Goal: Transaction & Acquisition: Book appointment/travel/reservation

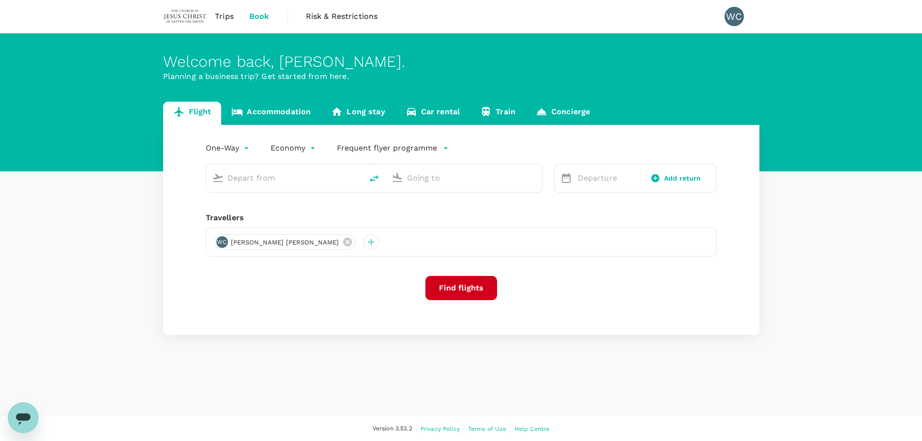
type input "Faleolo Intl (APW)"
type input "[GEOGRAPHIC_DATA] (PPG)"
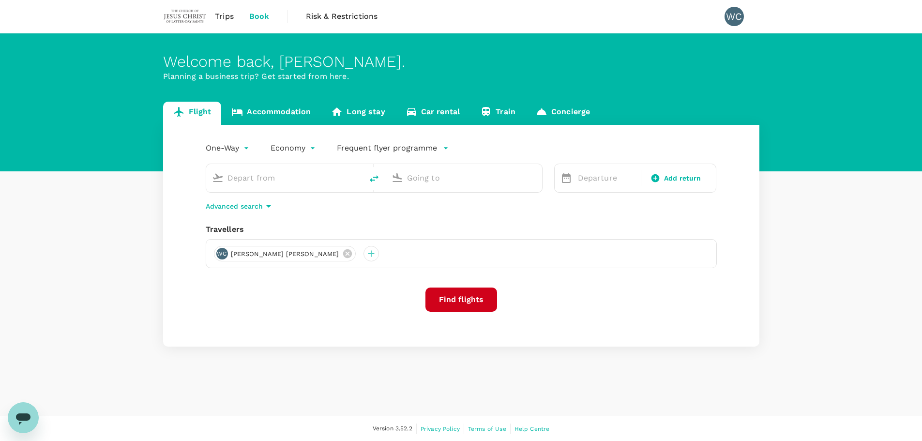
type input "Faleolo Intl (APW)"
type input "[GEOGRAPHIC_DATA] (PPG)"
click at [291, 187] on div "Faleolo Intl (APW)" at bounding box center [282, 176] width 149 height 21
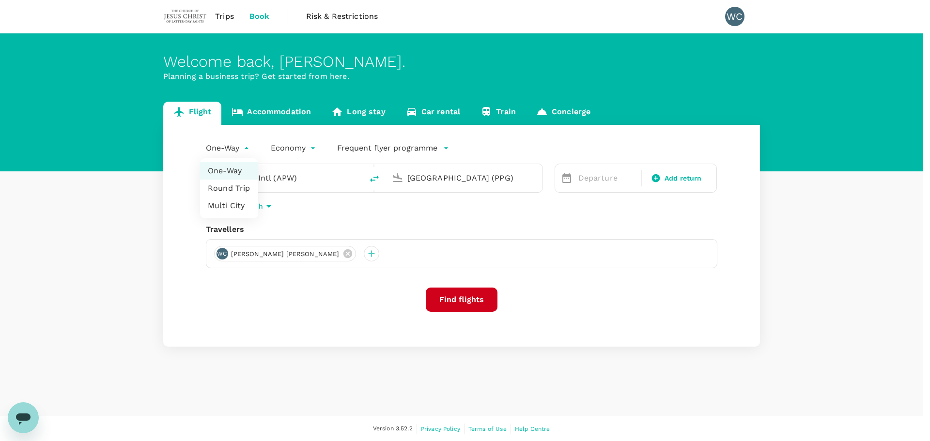
click at [241, 153] on body "Trips Book Risk & Restrictions WC Welcome back , [PERSON_NAME] . Planning a bus…" at bounding box center [465, 221] width 930 height 442
click at [237, 187] on li "Round Trip" at bounding box center [229, 188] width 58 height 17
type input "roundtrip"
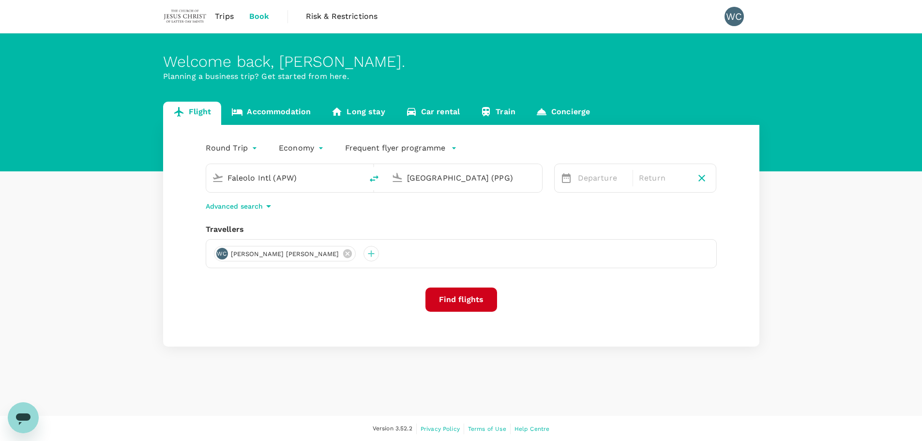
click at [290, 172] on input "Faleolo Intl (APW)" at bounding box center [285, 177] width 115 height 15
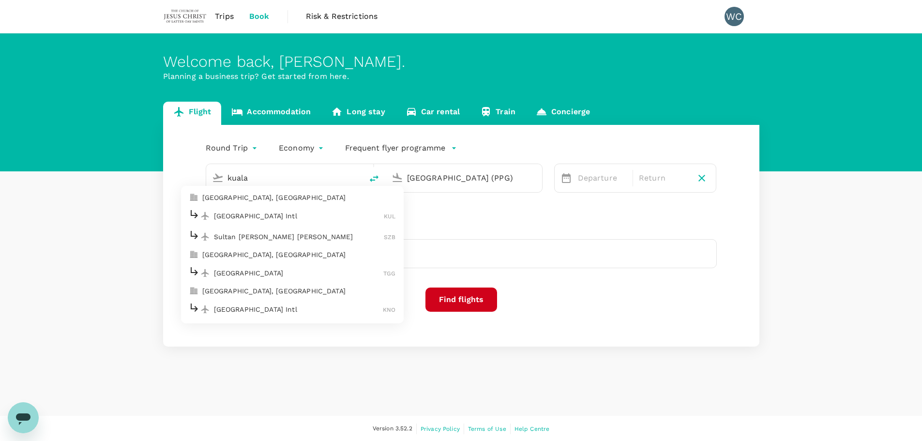
click at [266, 219] on p "[GEOGRAPHIC_DATA] Intl" at bounding box center [299, 216] width 170 height 10
type input "Kuala Lumpur Intl ([GEOGRAPHIC_DATA])"
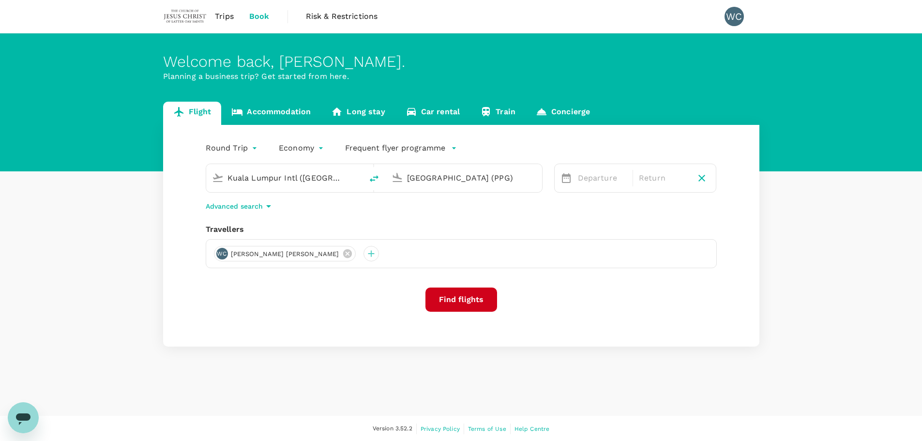
scroll to position [0, 30]
click at [436, 175] on input "[GEOGRAPHIC_DATA] (PPG)" at bounding box center [464, 177] width 115 height 15
type input "b"
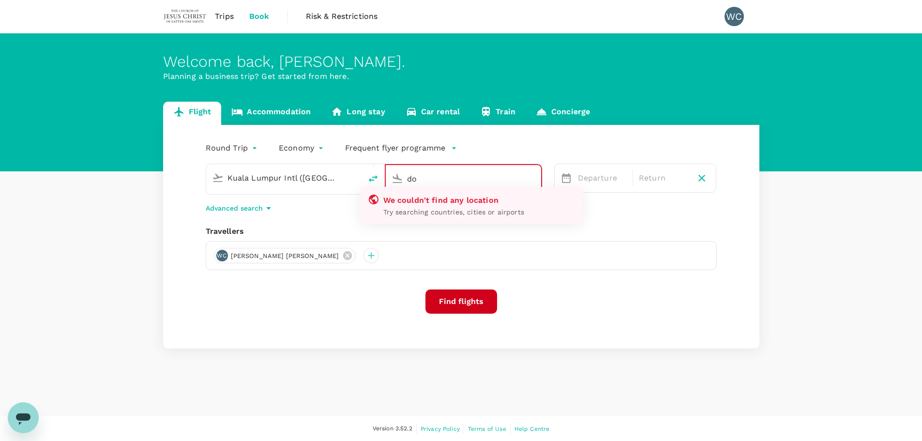
type input "d"
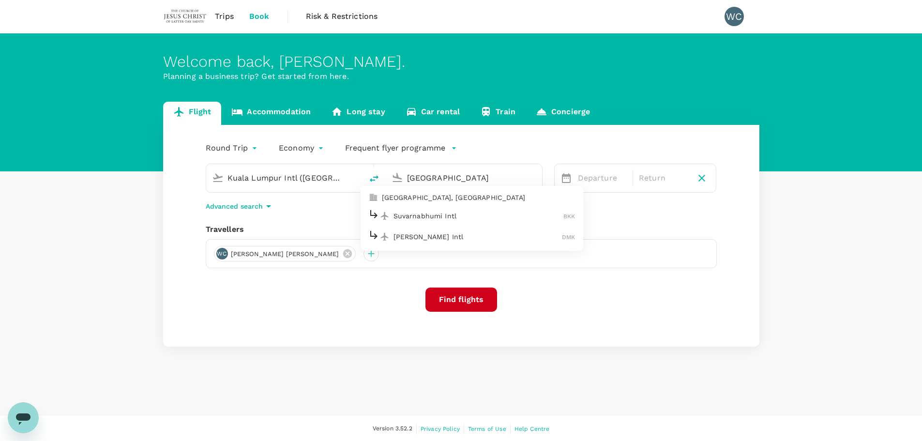
click at [422, 235] on p "[PERSON_NAME] Intl" at bounding box center [478, 237] width 169 height 10
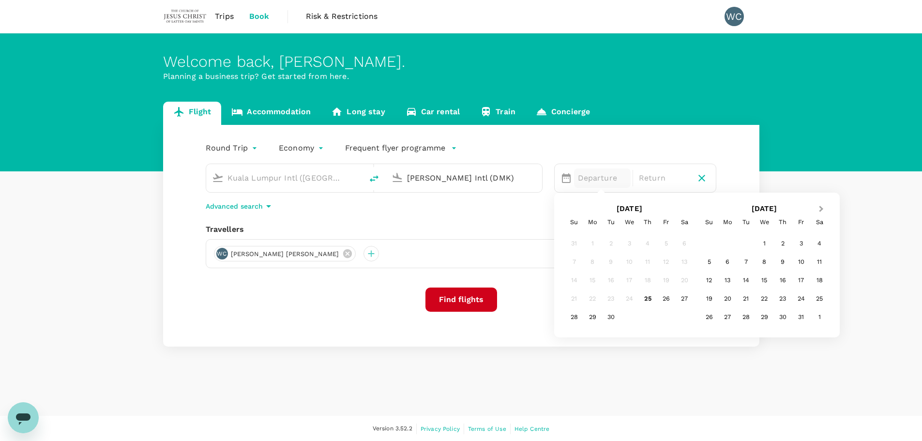
type input "[PERSON_NAME] Intl (DMK)"
click at [822, 210] on span "Next Month" at bounding box center [822, 209] width 0 height 11
click at [765, 298] on div "19" at bounding box center [764, 299] width 18 height 18
click at [635, 298] on div "19" at bounding box center [629, 299] width 18 height 18
click at [677, 179] on div "[DATE]" at bounding box center [663, 177] width 57 height 19
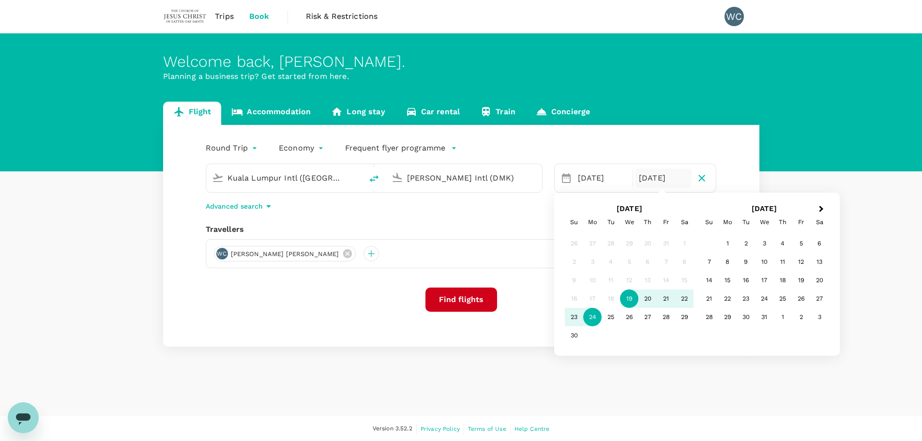
click at [594, 314] on div "24" at bounding box center [592, 317] width 18 height 18
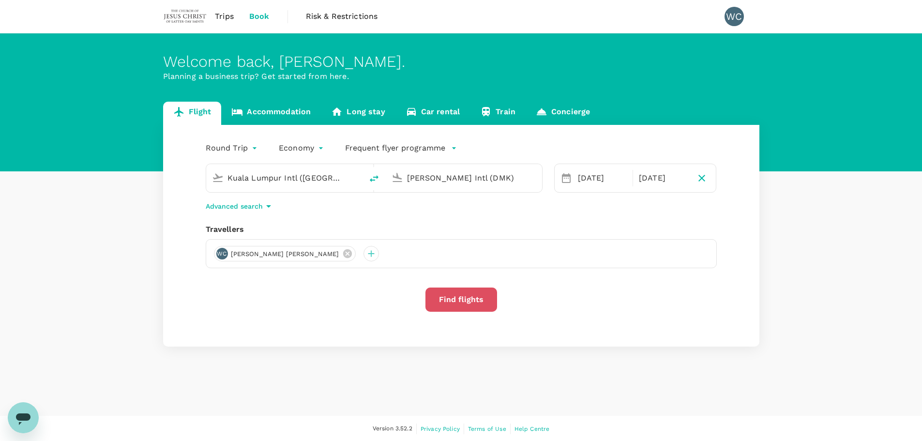
click at [484, 306] on button "Find flights" at bounding box center [462, 300] width 72 height 24
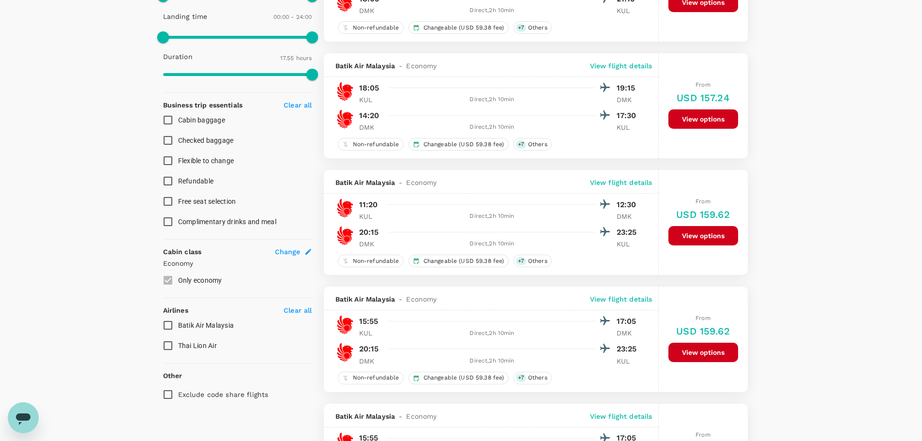
scroll to position [292, 0]
click at [165, 282] on label "Only economy" at bounding box center [231, 280] width 147 height 20
click at [302, 251] on div "Change" at bounding box center [293, 251] width 37 height 10
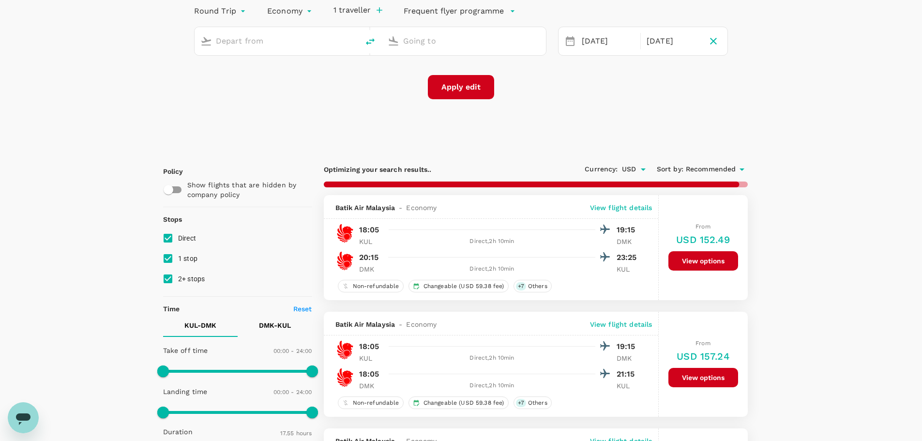
type input "Kuala Lumpur Intl ([GEOGRAPHIC_DATA])"
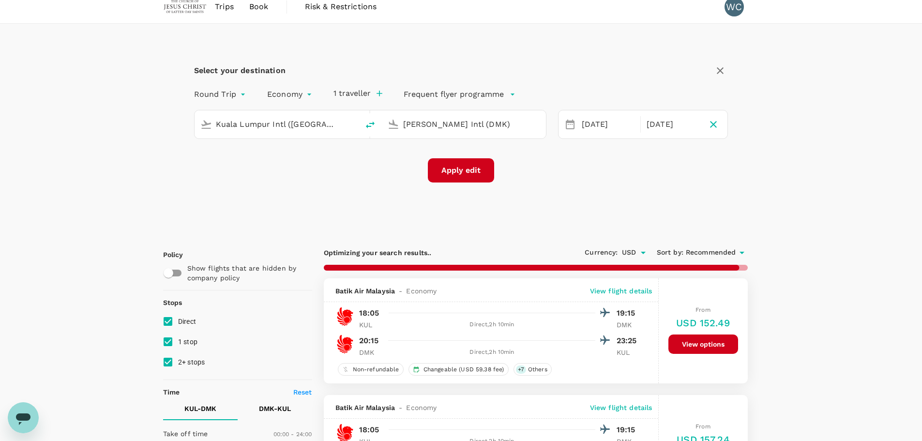
scroll to position [0, 0]
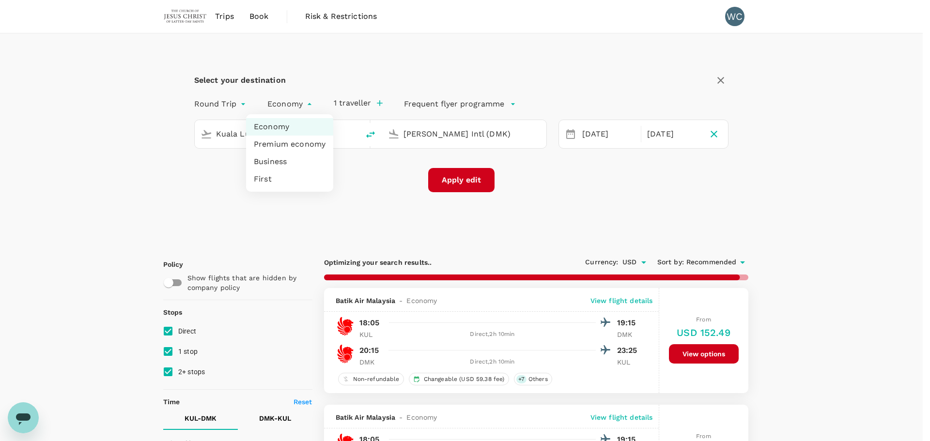
click at [307, 123] on li "Economy" at bounding box center [289, 126] width 87 height 17
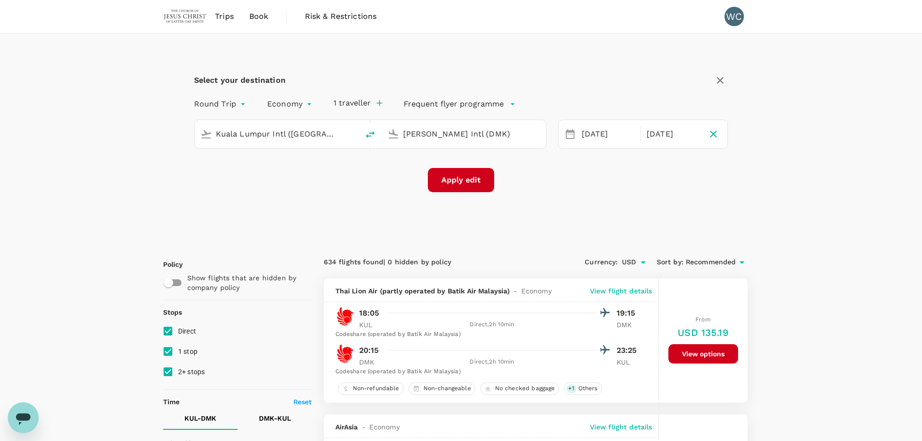
click at [371, 174] on div "Apply edit" at bounding box center [461, 180] width 535 height 24
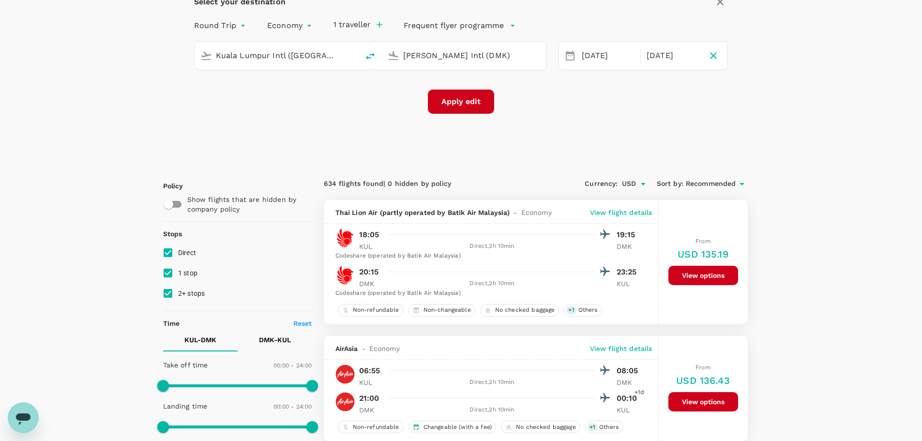
scroll to position [78, 0]
click at [487, 59] on input "[PERSON_NAME] Intl (DMK)" at bounding box center [464, 55] width 122 height 15
click at [515, 60] on input "[PERSON_NAME] Intl (DMK)" at bounding box center [464, 55] width 122 height 15
click at [438, 57] on input "[PERSON_NAME] Intl (DMK)" at bounding box center [464, 55] width 122 height 15
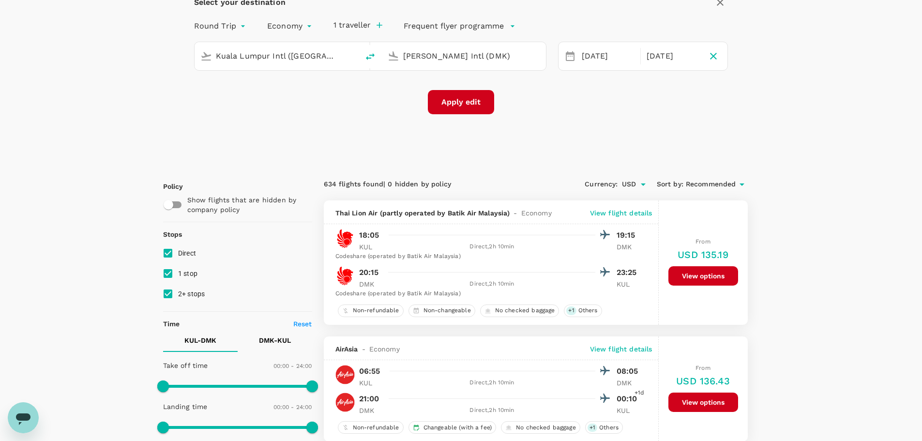
click at [438, 57] on input "[PERSON_NAME] Intl (DMK)" at bounding box center [464, 55] width 122 height 15
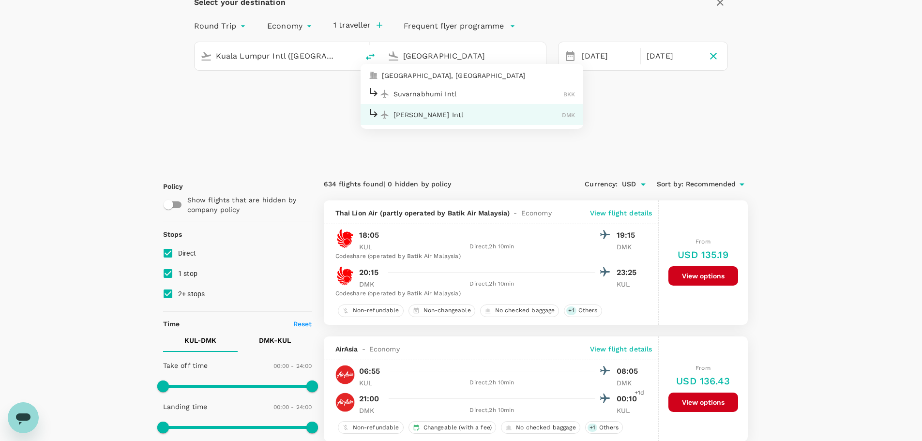
click at [437, 89] on p "Suvarnabhumi Intl" at bounding box center [479, 94] width 170 height 10
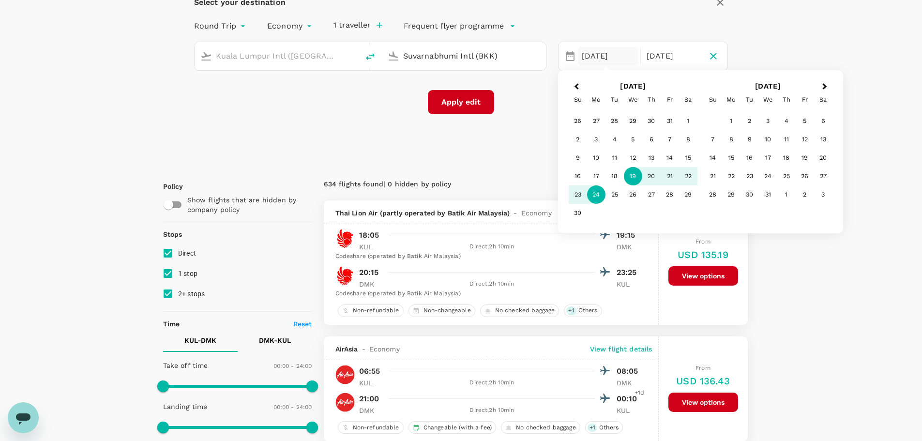
type input "Suvarnabhumi Intl (BKK)"
click at [633, 177] on div "19" at bounding box center [633, 176] width 18 height 18
click at [598, 192] on div "24" at bounding box center [596, 194] width 18 height 18
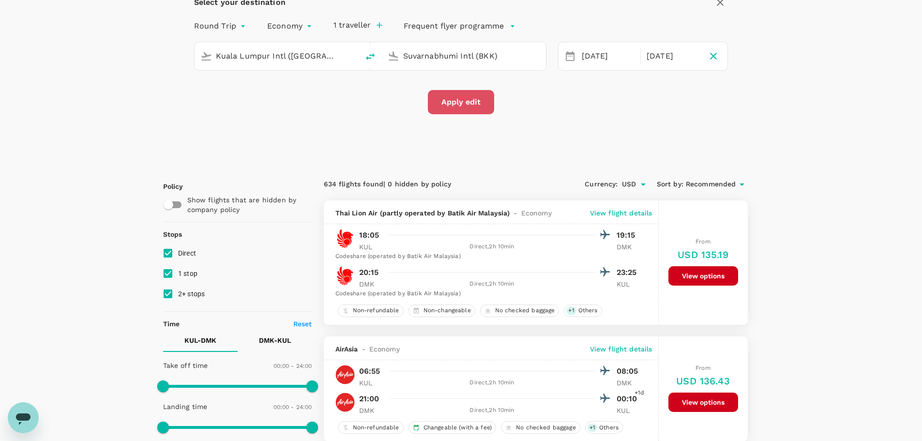
click at [486, 103] on button "Apply edit" at bounding box center [461, 102] width 66 height 24
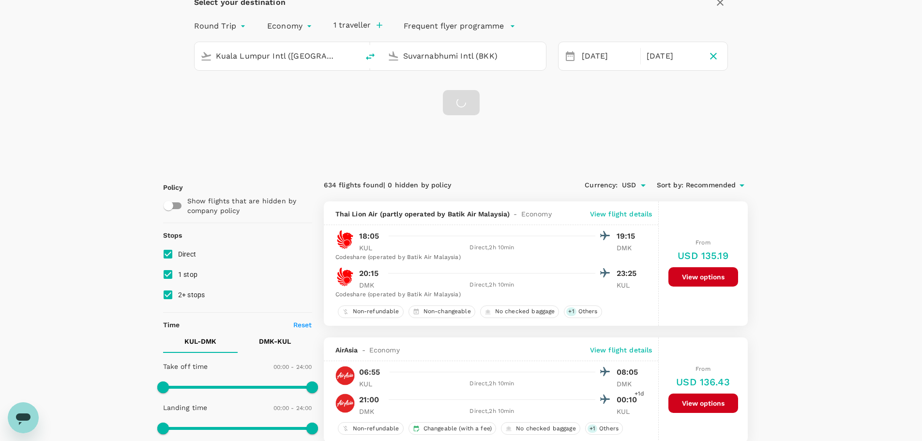
checkbox input "false"
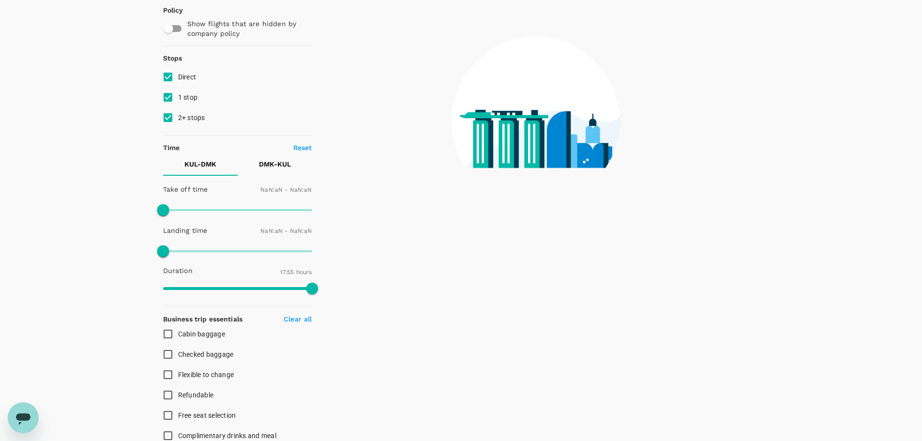
type input "1440"
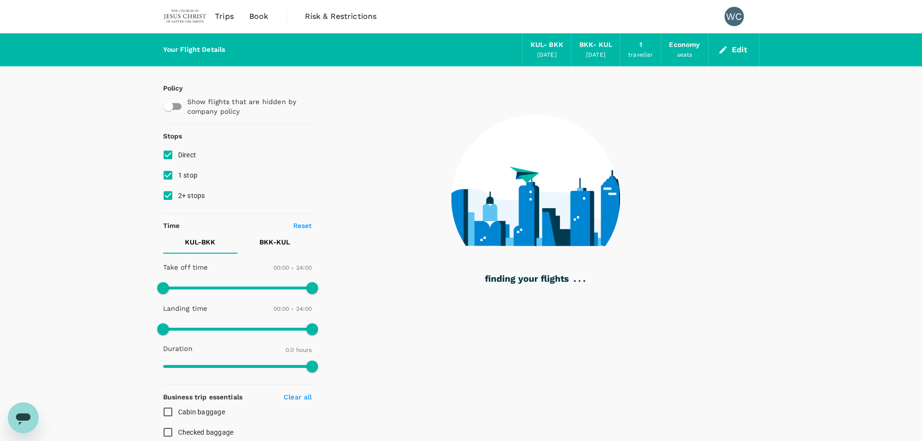
type input "970"
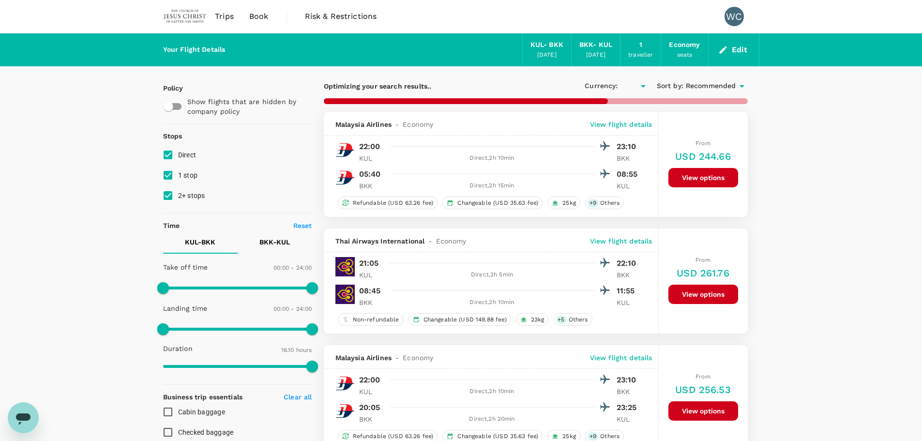
checkbox input "true"
type input "USD"
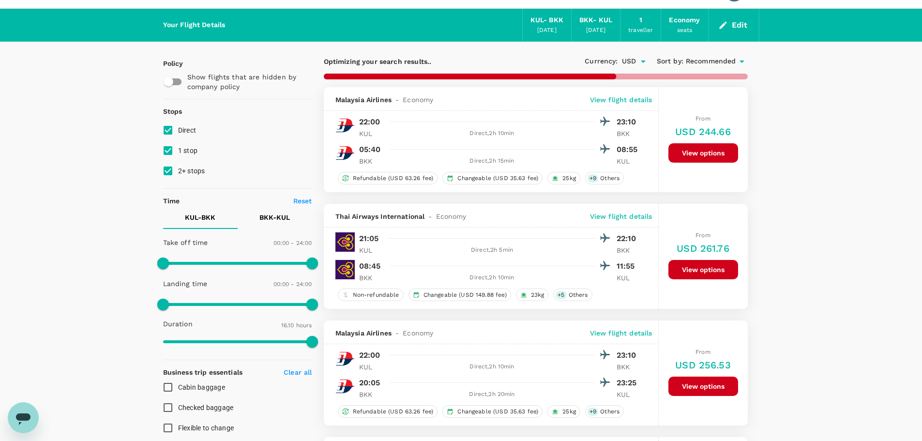
scroll to position [24, 0]
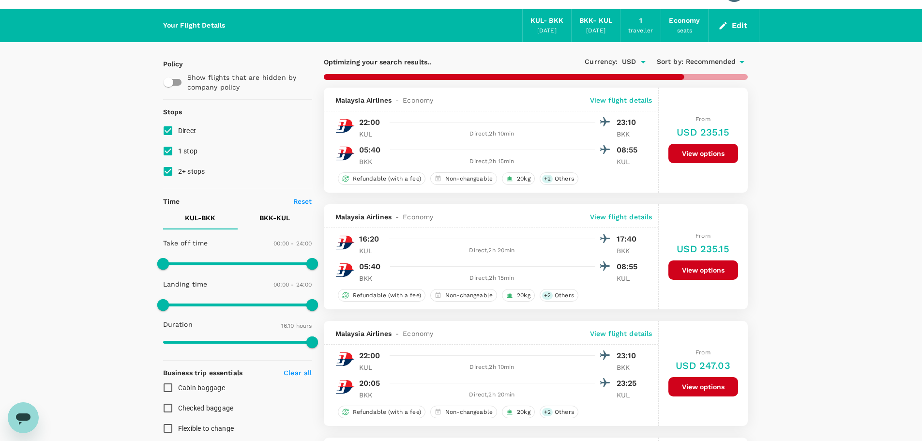
type input "1365"
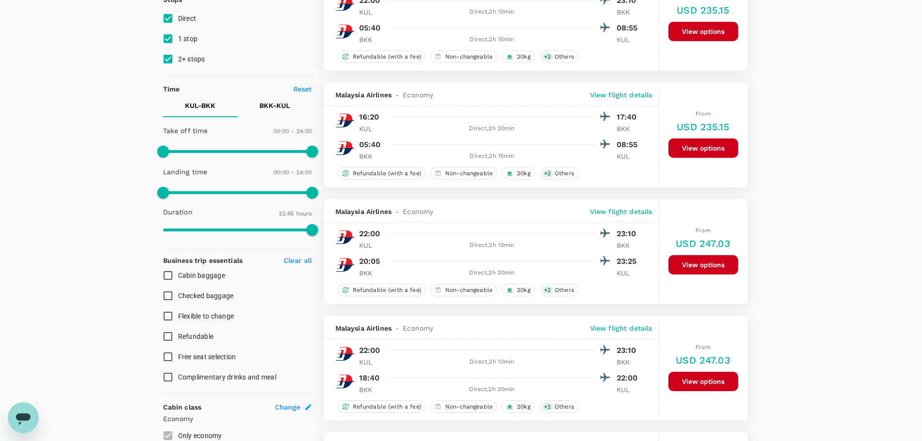
scroll to position [134, 0]
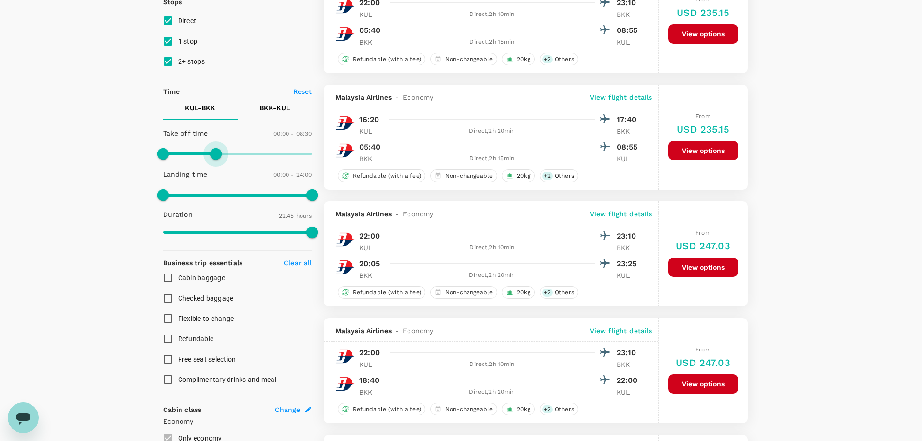
type input "540"
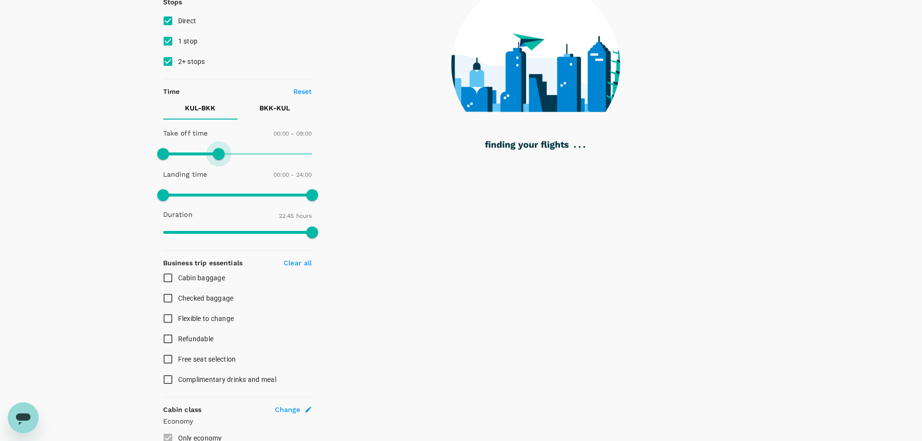
drag, startPoint x: 314, startPoint y: 148, endPoint x: 220, endPoint y: 162, distance: 95.4
click at [220, 160] on span at bounding box center [219, 154] width 12 height 12
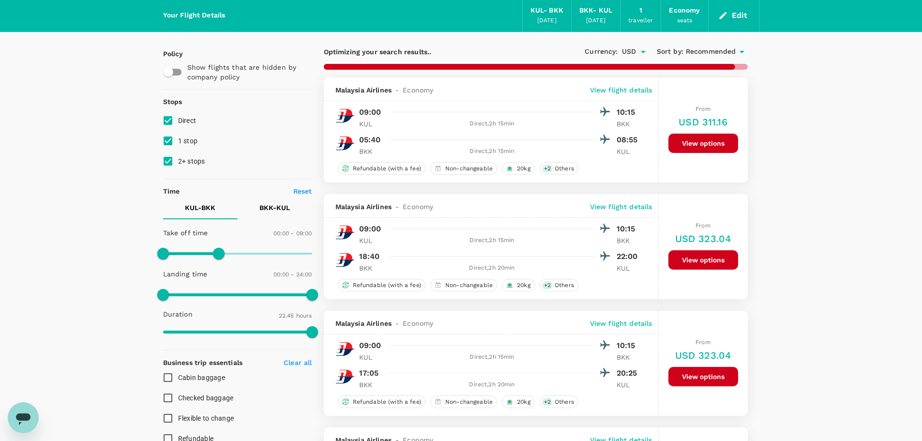
scroll to position [0, 0]
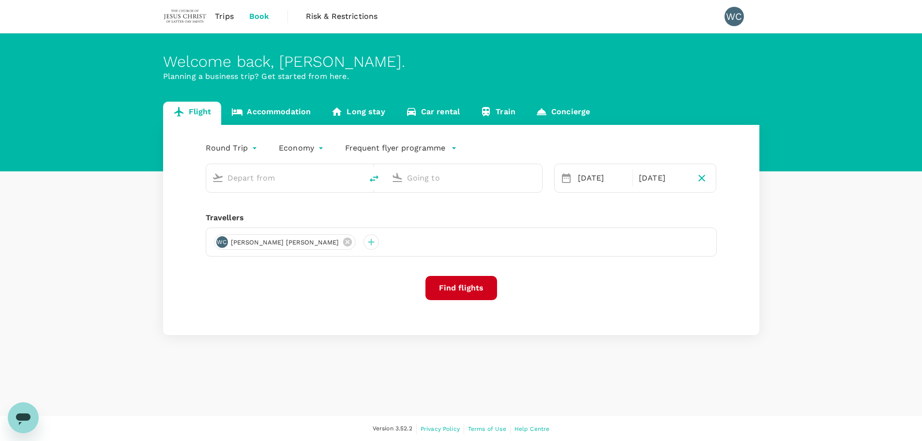
type input "Kuala Lumpur Intl ([GEOGRAPHIC_DATA])"
type input "Suvarnabhumi Intl (BKK)"
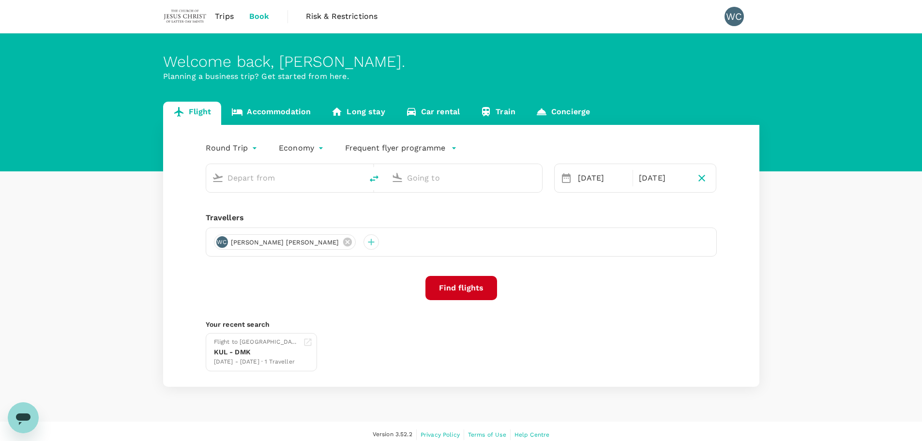
type input "Kuala Lumpur Intl ([GEOGRAPHIC_DATA])"
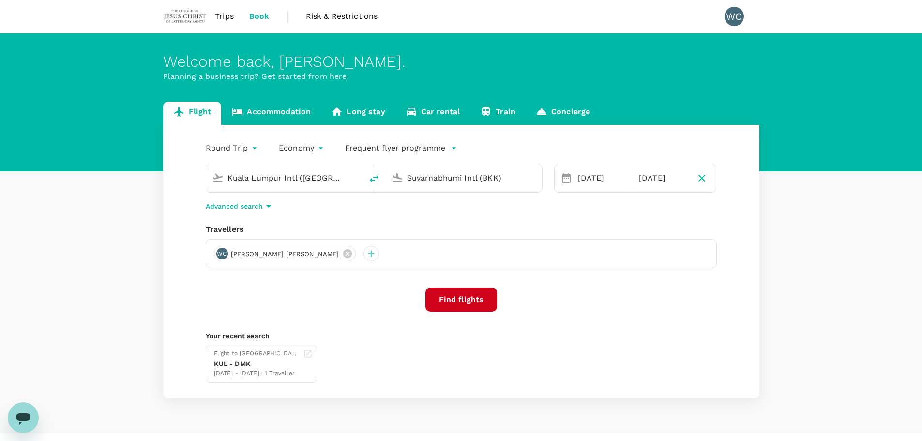
click at [418, 181] on input "Suvarnabhumi Intl (BKK)" at bounding box center [464, 177] width 115 height 15
type input "d"
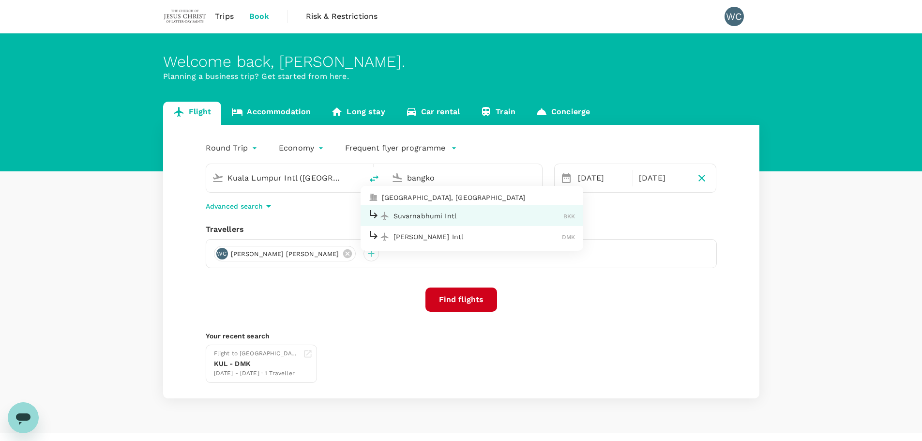
click at [413, 236] on p "[PERSON_NAME] Intl" at bounding box center [478, 237] width 169 height 10
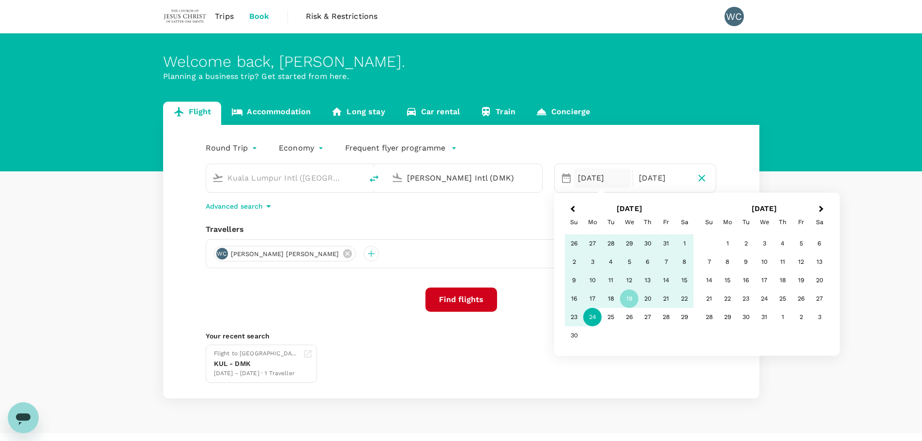
type input "[PERSON_NAME] Intl (DMK)"
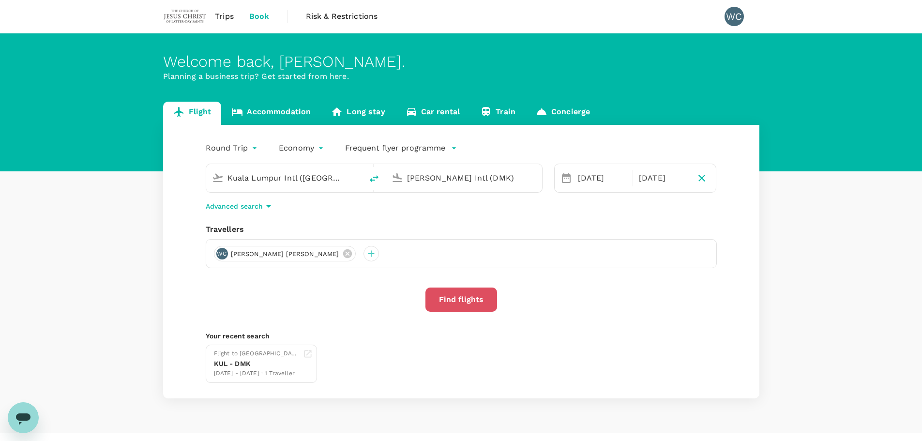
click at [474, 303] on button "Find flights" at bounding box center [462, 300] width 72 height 24
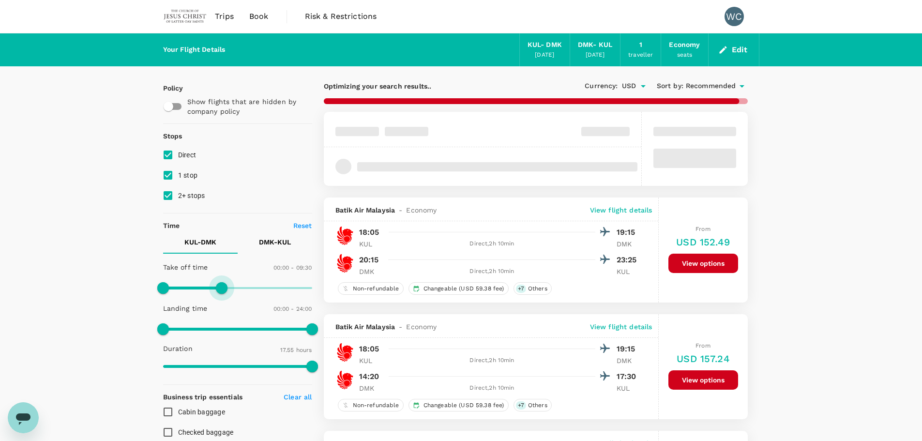
type input "540"
drag, startPoint x: 305, startPoint y: 288, endPoint x: 219, endPoint y: 281, distance: 86.4
click at [219, 282] on span at bounding box center [219, 288] width 12 height 12
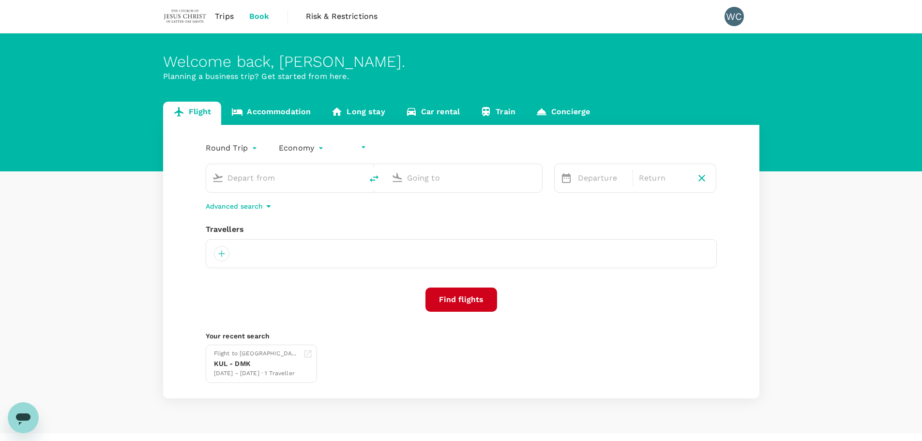
type input "undefined, undefined (any)"
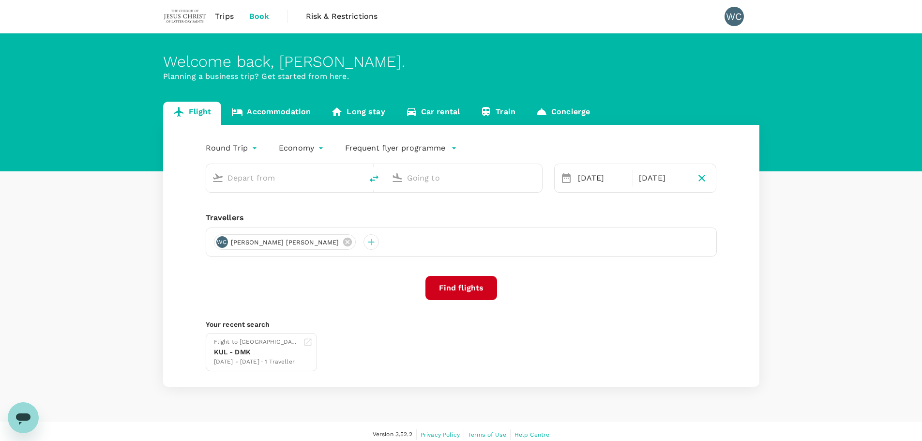
type input "Kuala Lumpur Intl ([GEOGRAPHIC_DATA])"
type input "[PERSON_NAME] Intl (DMK)"
type input "Kuala Lumpur Intl ([GEOGRAPHIC_DATA])"
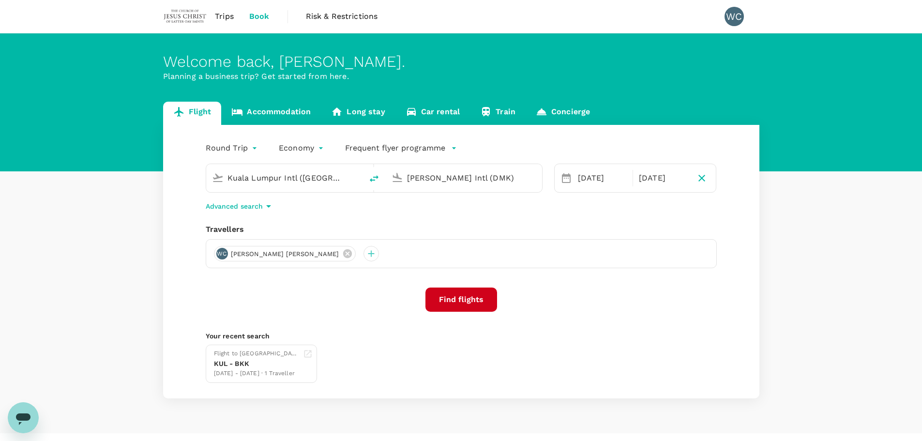
click at [450, 173] on input "[PERSON_NAME] Intl (DMK)" at bounding box center [464, 177] width 115 height 15
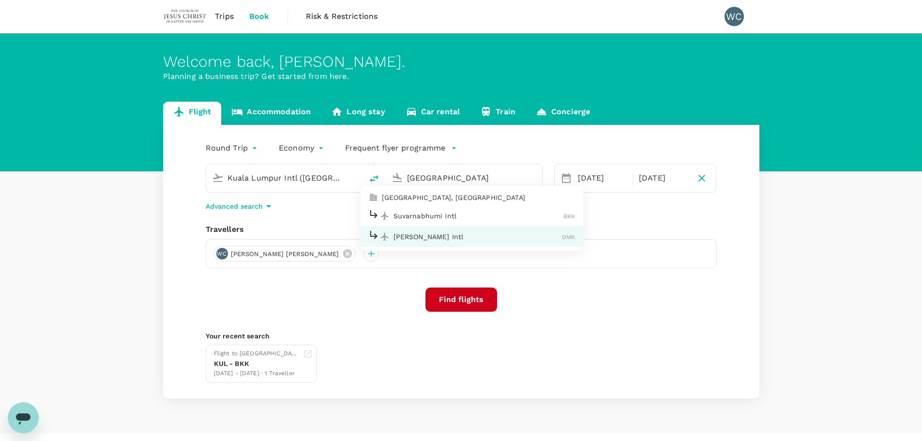
click at [438, 213] on p "Suvarnabhumi Intl" at bounding box center [479, 216] width 170 height 10
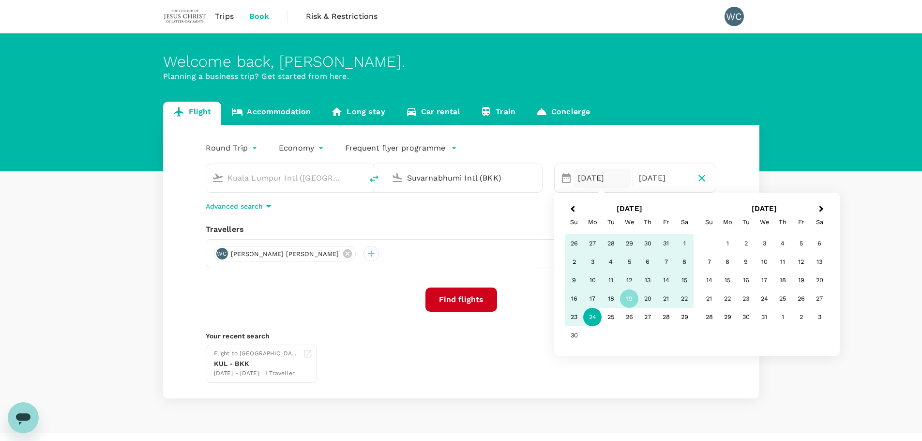
type input "Suvarnabhumi Intl (BKK)"
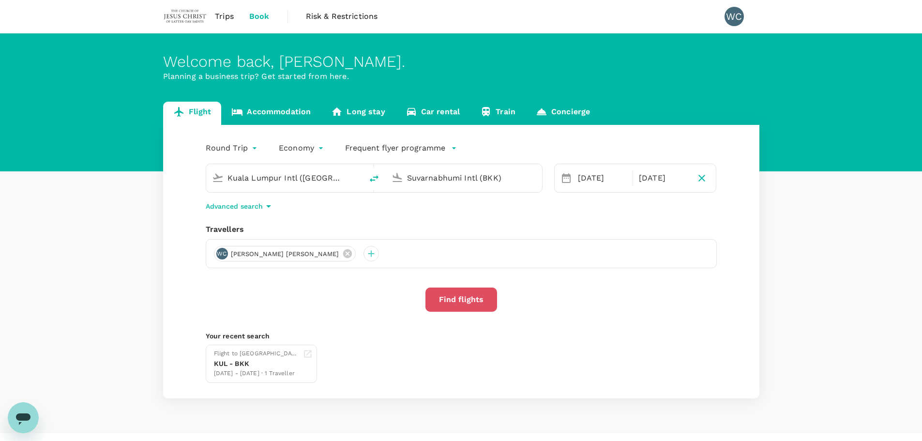
click at [476, 303] on button "Find flights" at bounding box center [462, 300] width 72 height 24
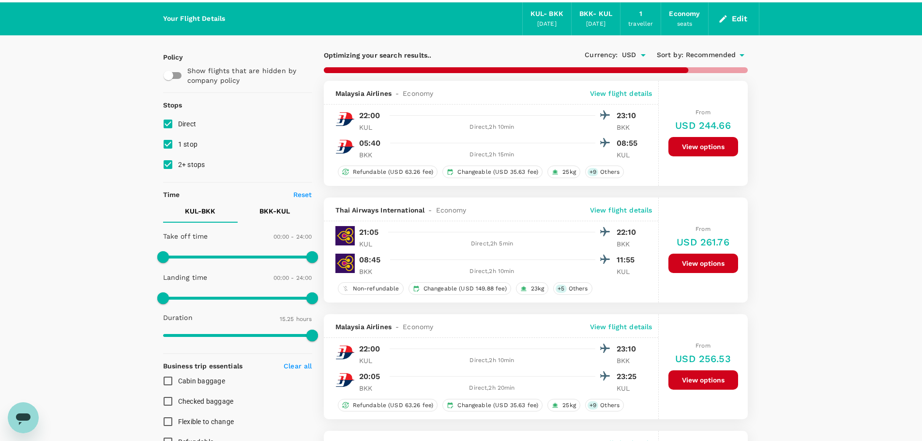
scroll to position [31, 0]
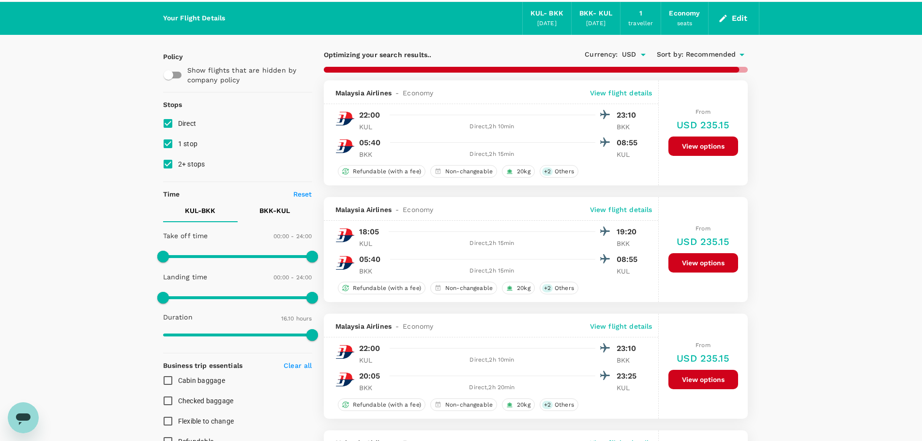
type input "1365"
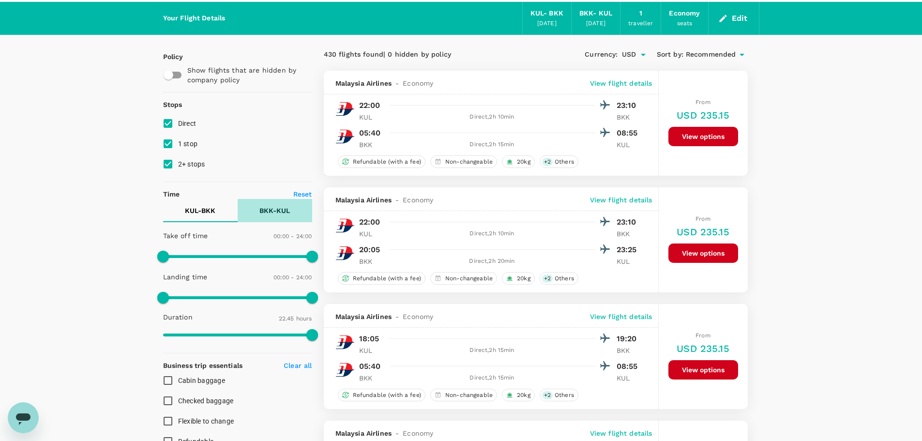
click at [291, 205] on button "BKK - KUL" at bounding box center [275, 210] width 75 height 23
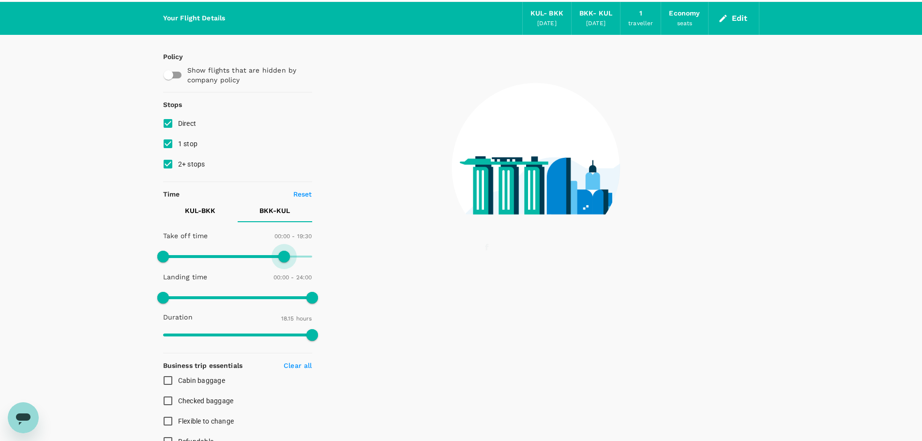
type input "1140"
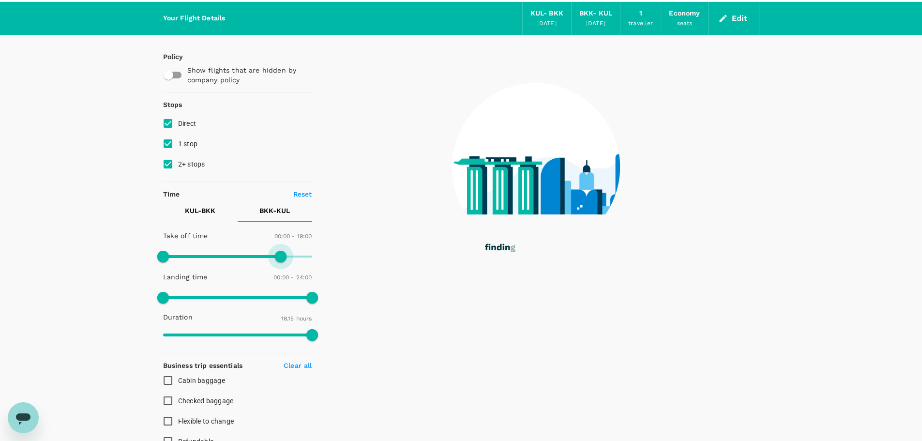
drag, startPoint x: 312, startPoint y: 258, endPoint x: 281, endPoint y: 262, distance: 30.7
click at [281, 262] on span at bounding box center [281, 257] width 12 height 12
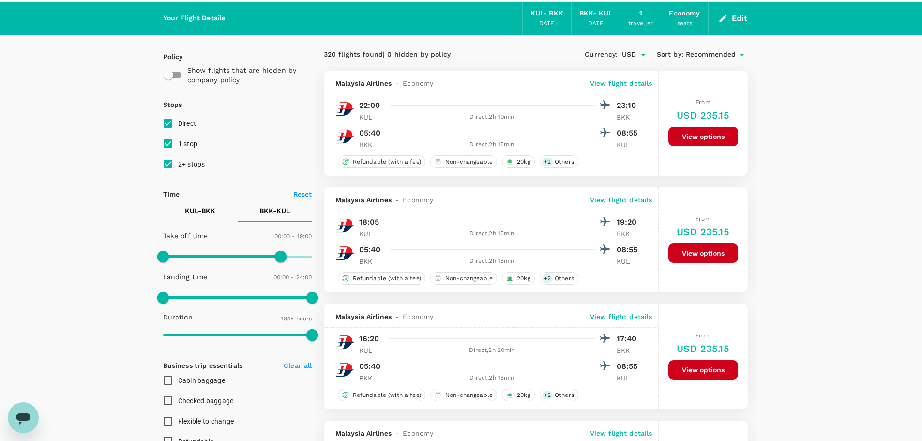
click at [219, 205] on button "KUL - BKK" at bounding box center [200, 210] width 75 height 23
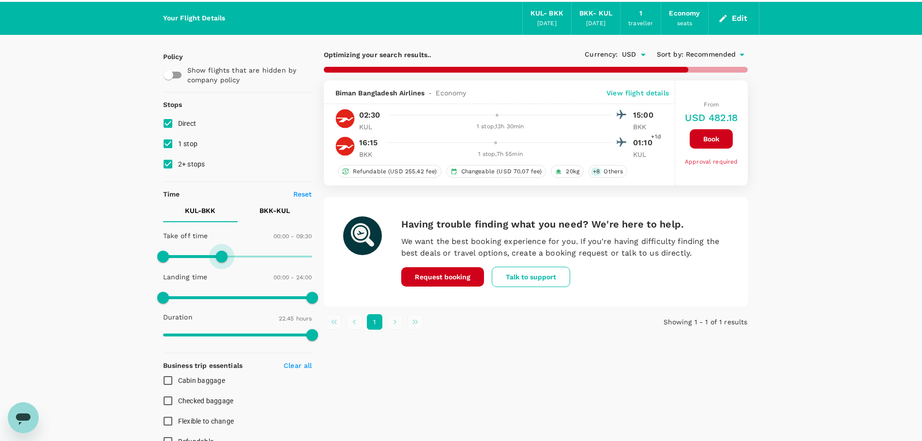
type input "540"
drag, startPoint x: 309, startPoint y: 257, endPoint x: 220, endPoint y: 255, distance: 89.1
click at [220, 255] on span at bounding box center [219, 257] width 12 height 12
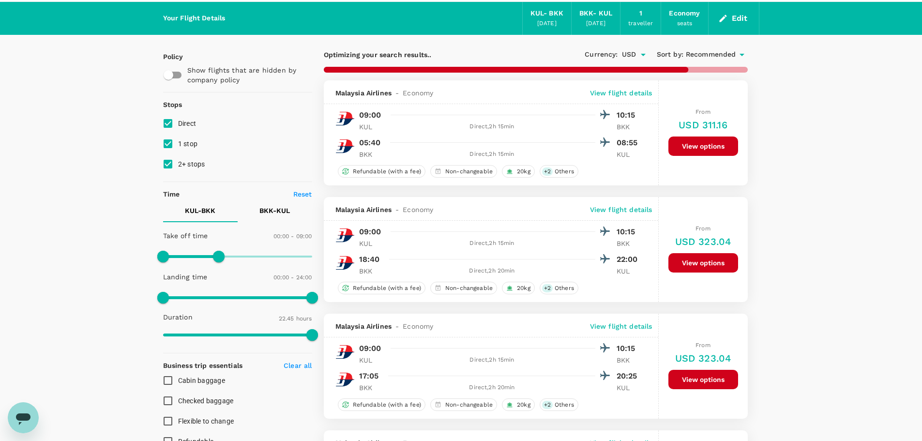
click at [627, 93] on p "View flight details" at bounding box center [621, 93] width 62 height 10
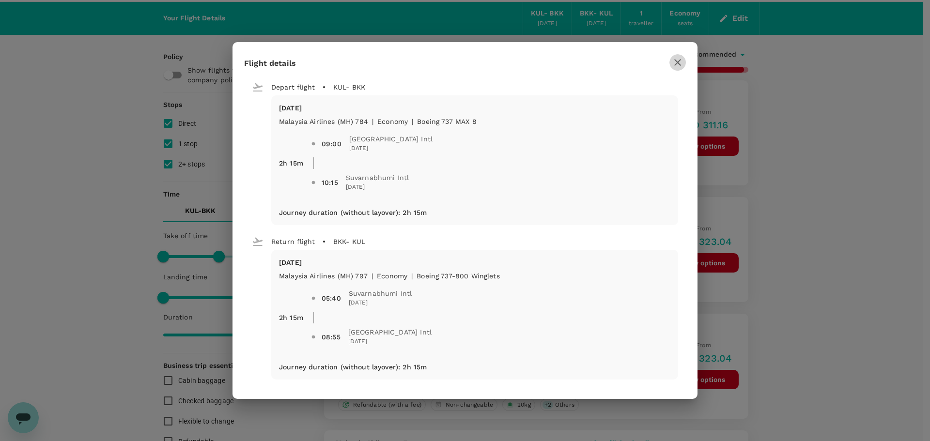
click at [679, 63] on icon "button" at bounding box center [678, 63] width 12 height 12
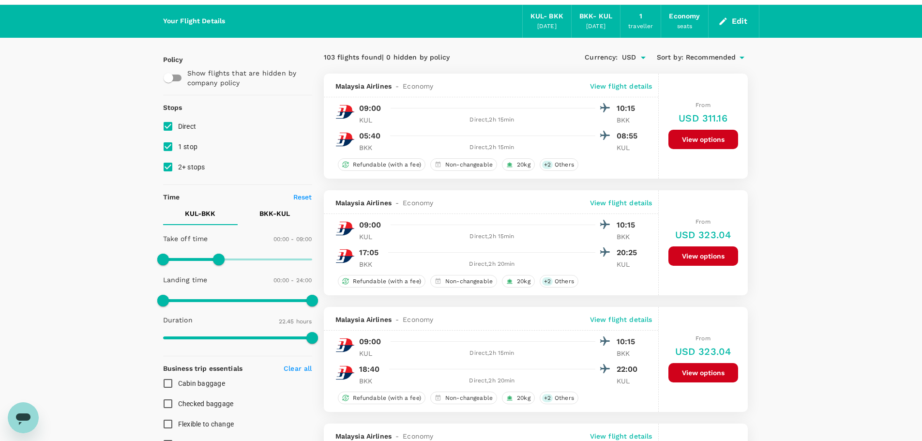
scroll to position [28, 0]
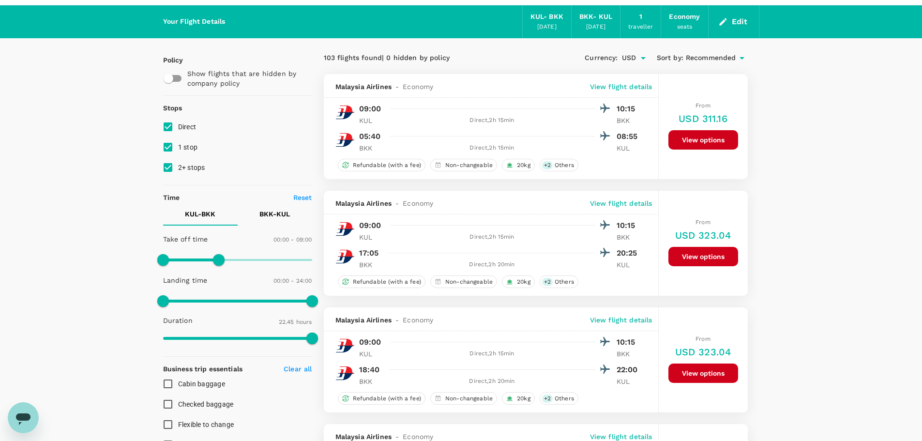
click at [628, 198] on div "Malaysia Airlines - Economy View flight details" at bounding box center [491, 203] width 335 height 24
click at [629, 203] on p "View flight details" at bounding box center [621, 204] width 62 height 10
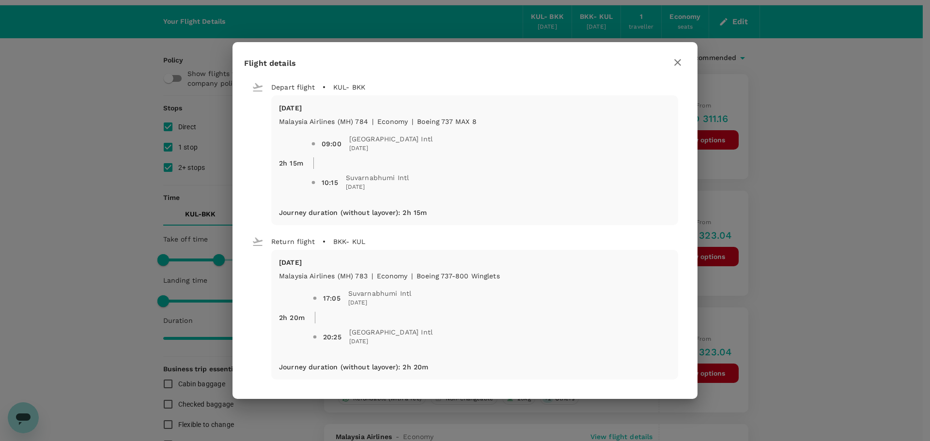
click at [680, 62] on icon "button" at bounding box center [678, 63] width 12 height 12
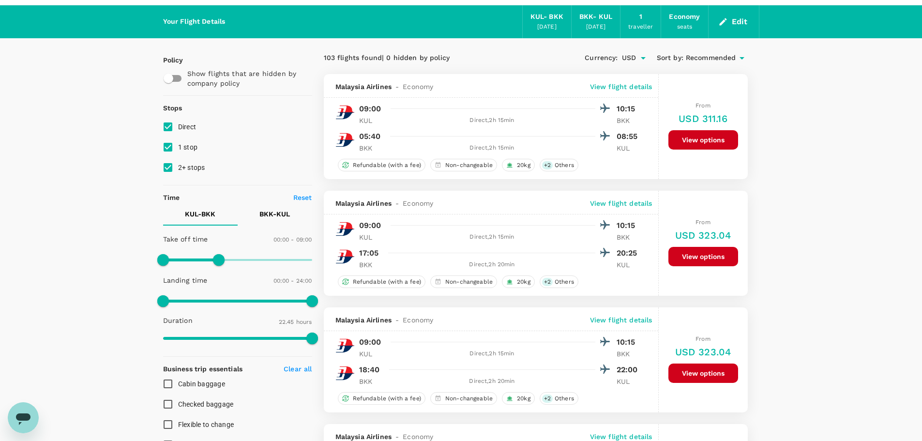
click at [612, 316] on p "View flight details" at bounding box center [621, 320] width 62 height 10
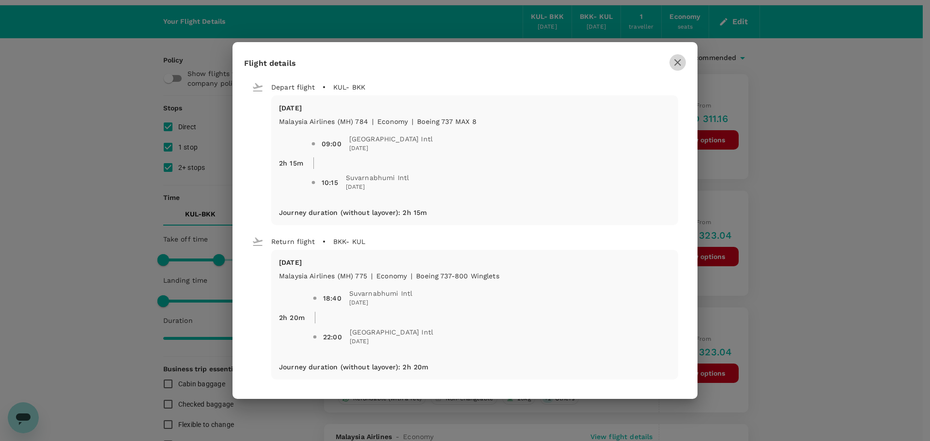
click at [671, 66] on button "button" at bounding box center [677, 62] width 16 height 16
